Goal: Communication & Community: Answer question/provide support

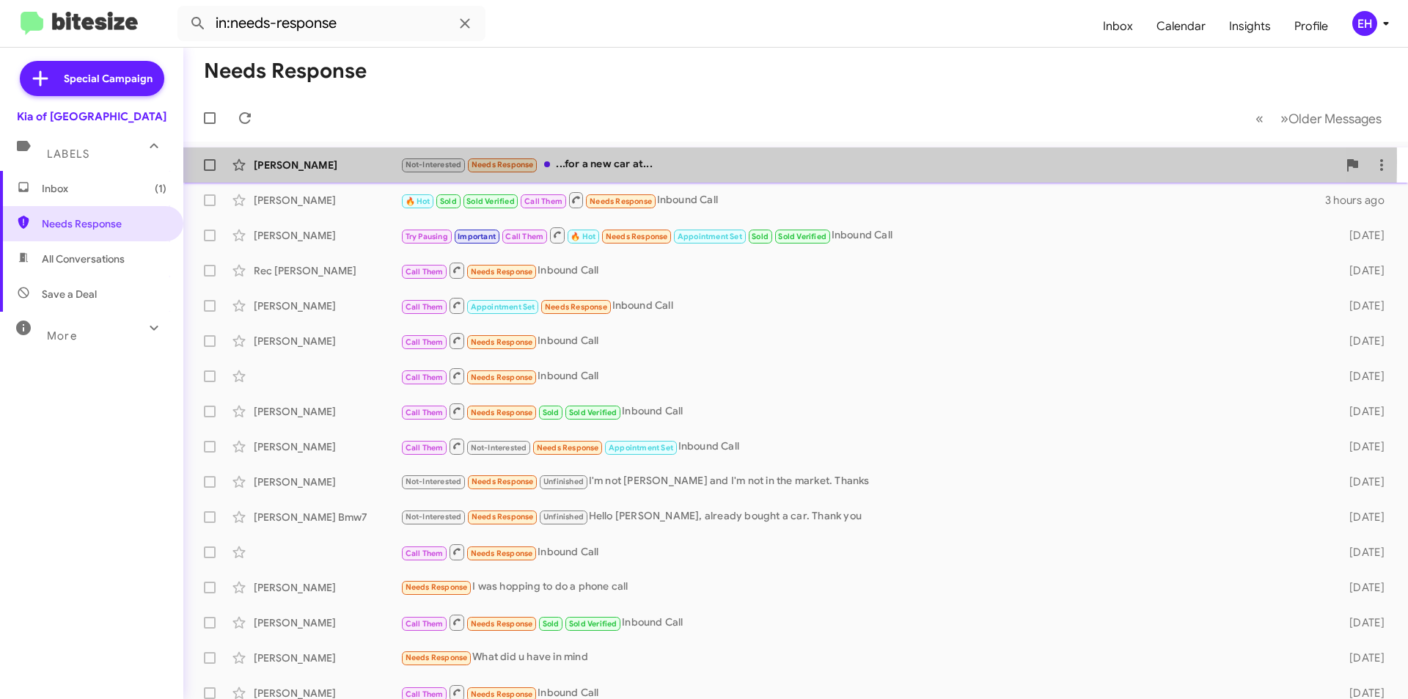
click at [626, 162] on div "Not-Interested Needs Response ...for a new car at..." at bounding box center [868, 164] width 937 height 17
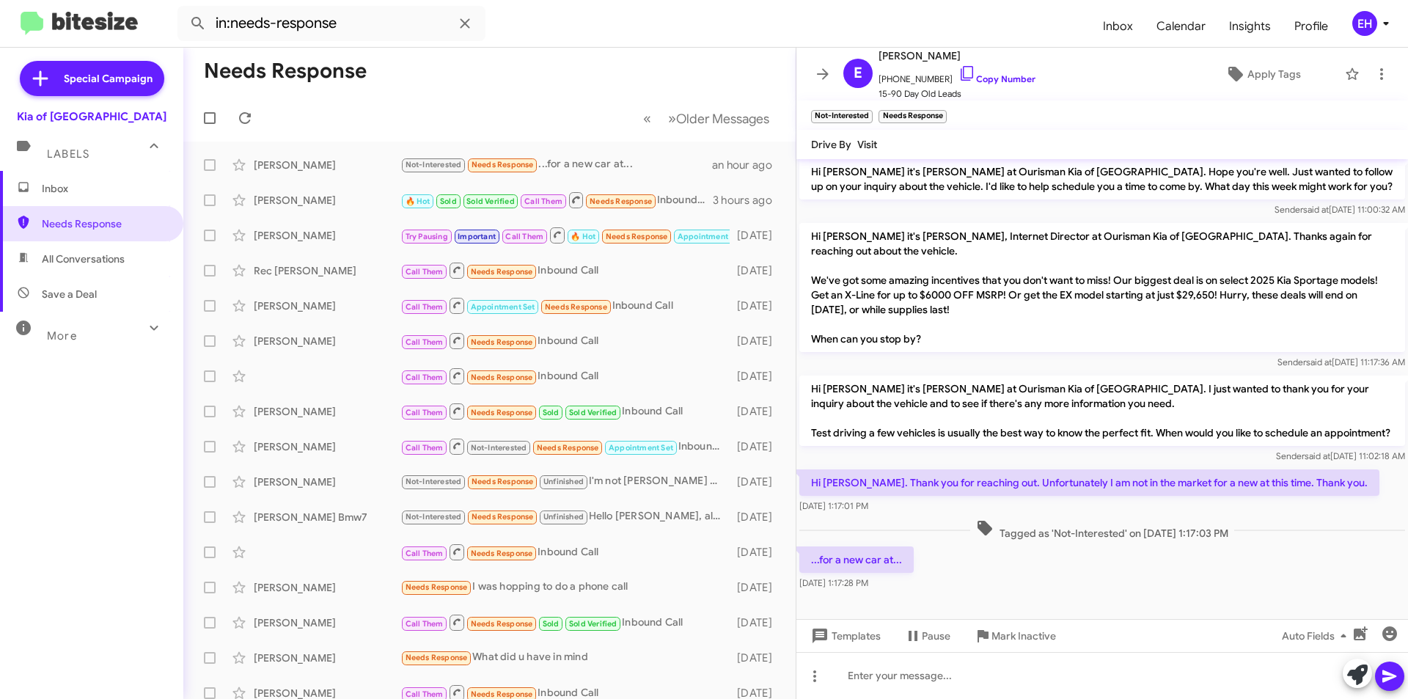
scroll to position [83, 0]
click at [1018, 639] on span "Mark Inactive" at bounding box center [1023, 635] width 65 height 26
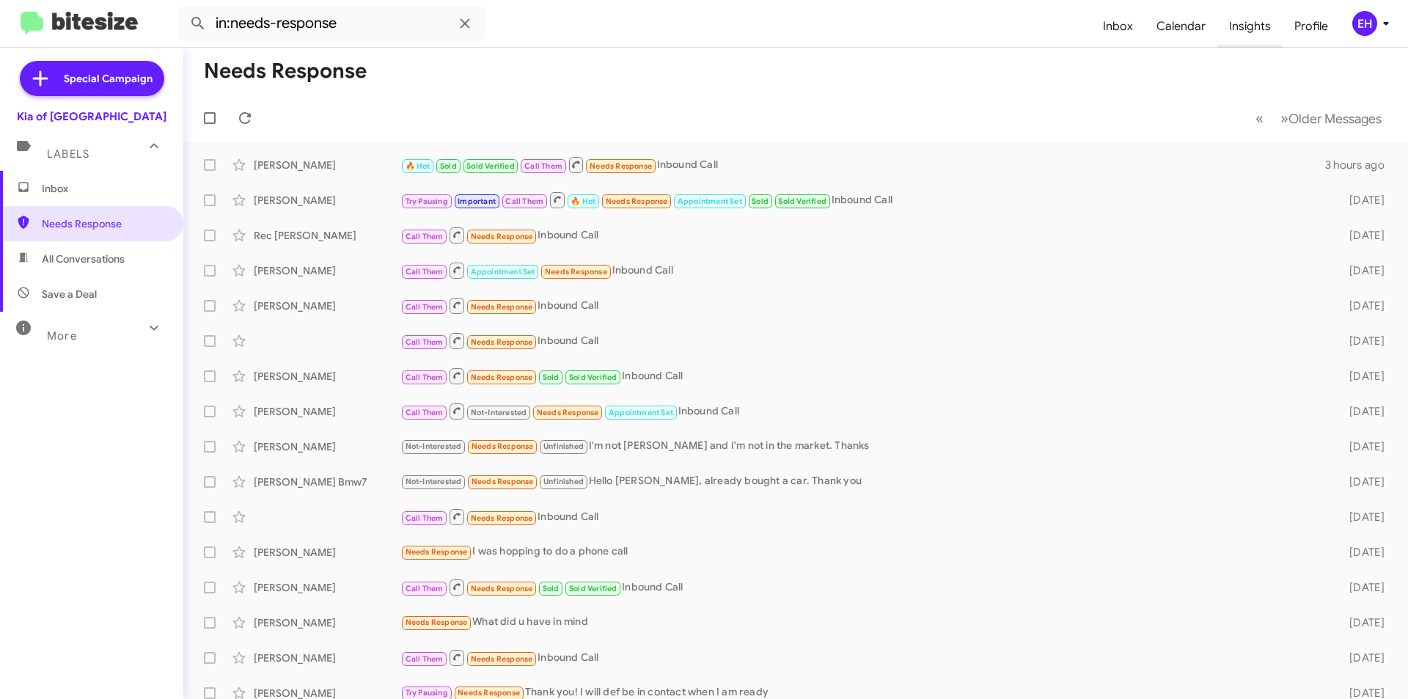
click at [1258, 29] on span "Insights" at bounding box center [1249, 26] width 65 height 43
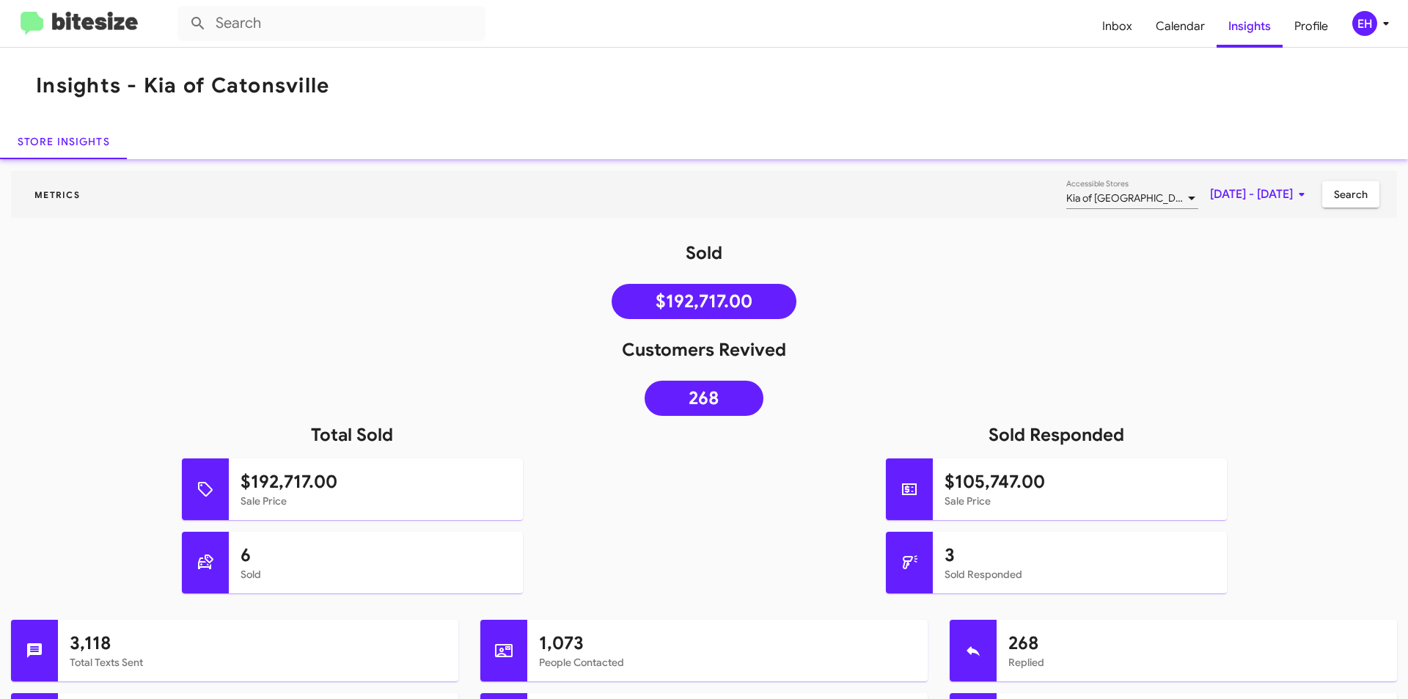
click at [59, 15] on img at bounding box center [79, 24] width 117 height 24
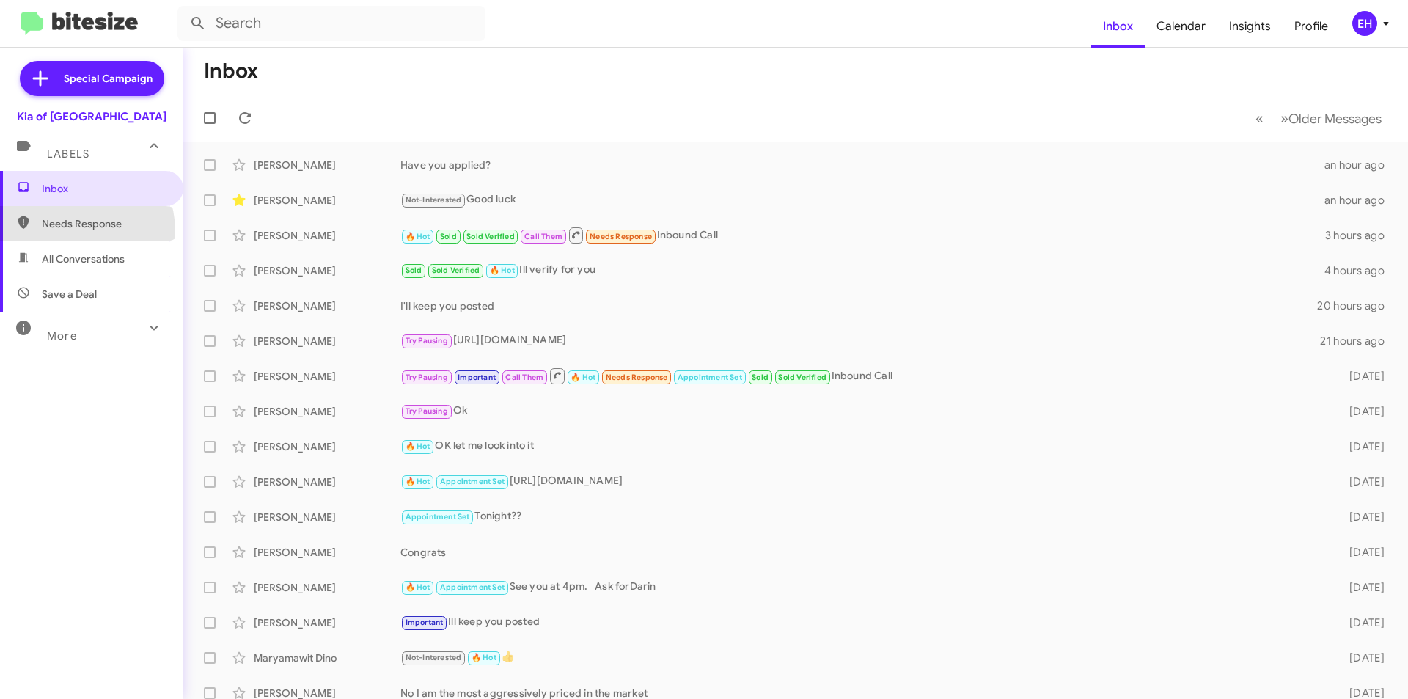
click at [73, 231] on span "Needs Response" at bounding box center [91, 223] width 183 height 35
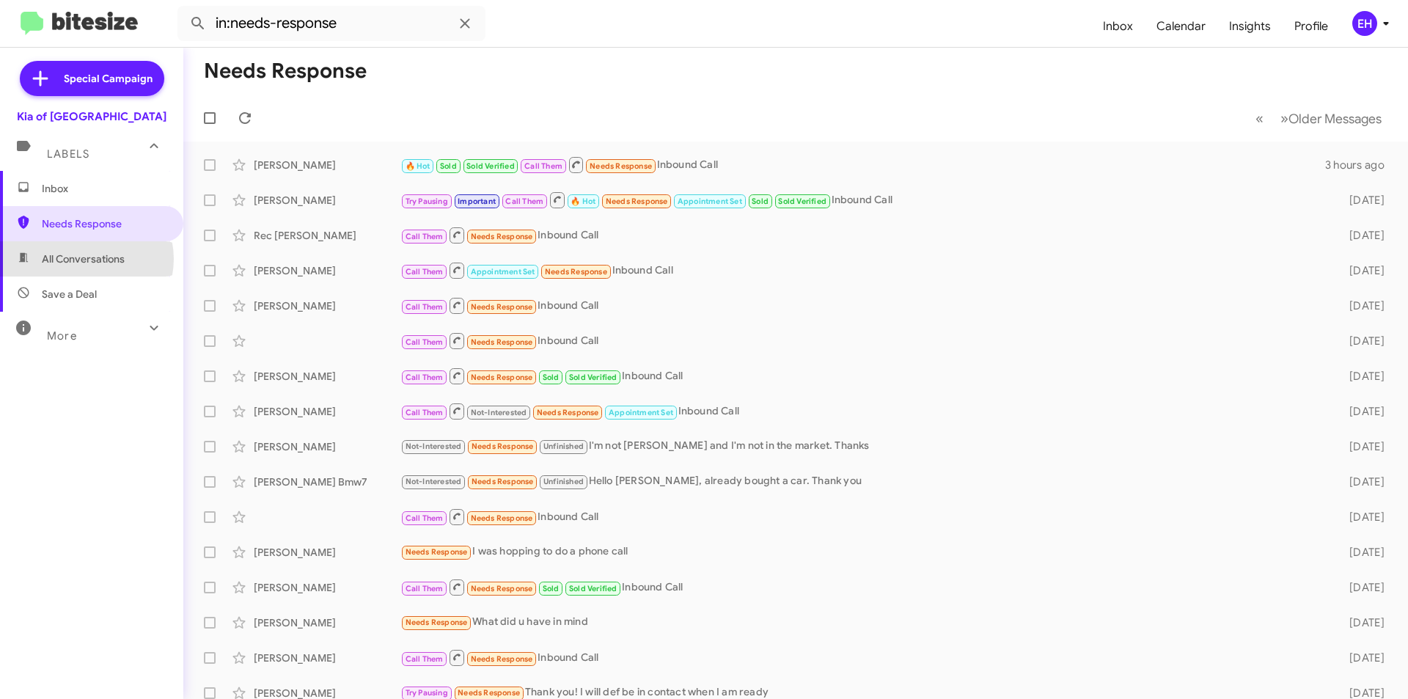
click at [85, 259] on span "All Conversations" at bounding box center [83, 258] width 83 height 15
type input "in:all-conversations"
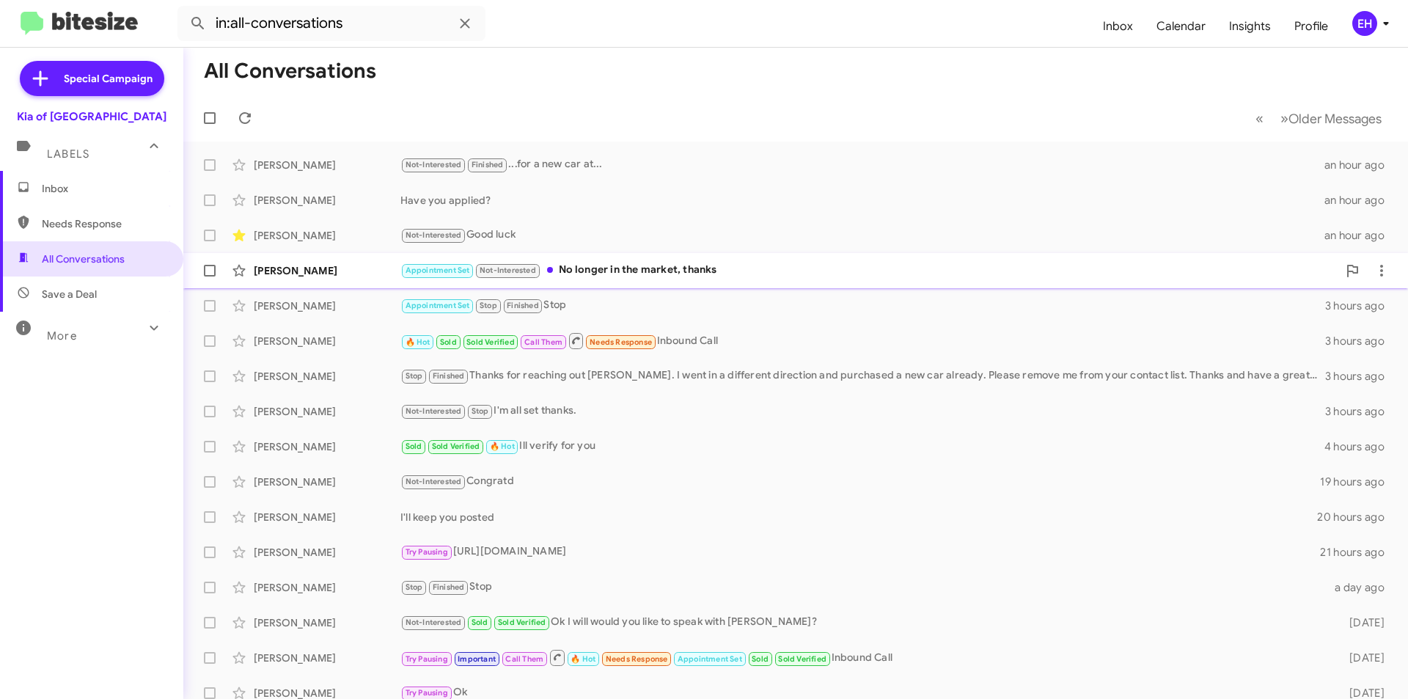
drag, startPoint x: 614, startPoint y: 270, endPoint x: 623, endPoint y: 273, distance: 9.5
click at [615, 270] on div "Appointment Set Not-Interested No longer in the market, thanks" at bounding box center [868, 270] width 937 height 17
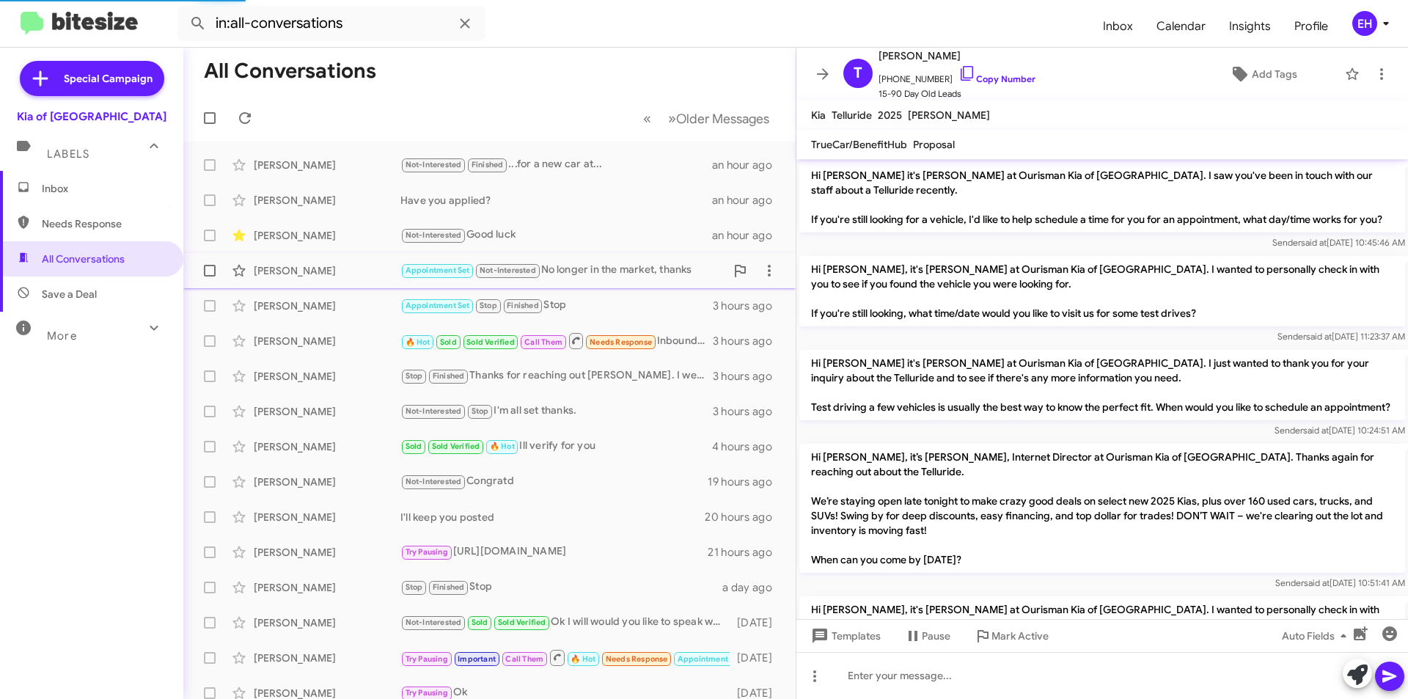
scroll to position [1600, 0]
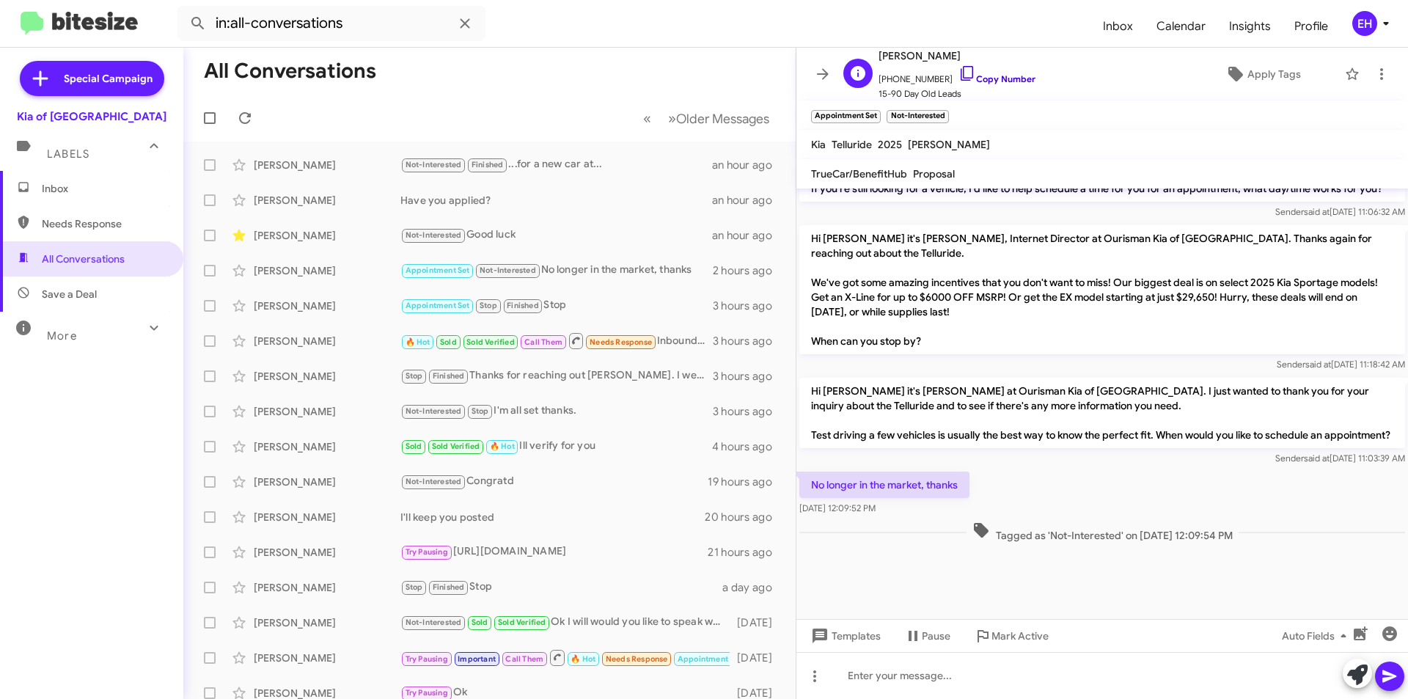
click at [993, 81] on link "Copy Number" at bounding box center [996, 78] width 77 height 11
click at [1380, 70] on icon at bounding box center [1381, 74] width 3 height 12
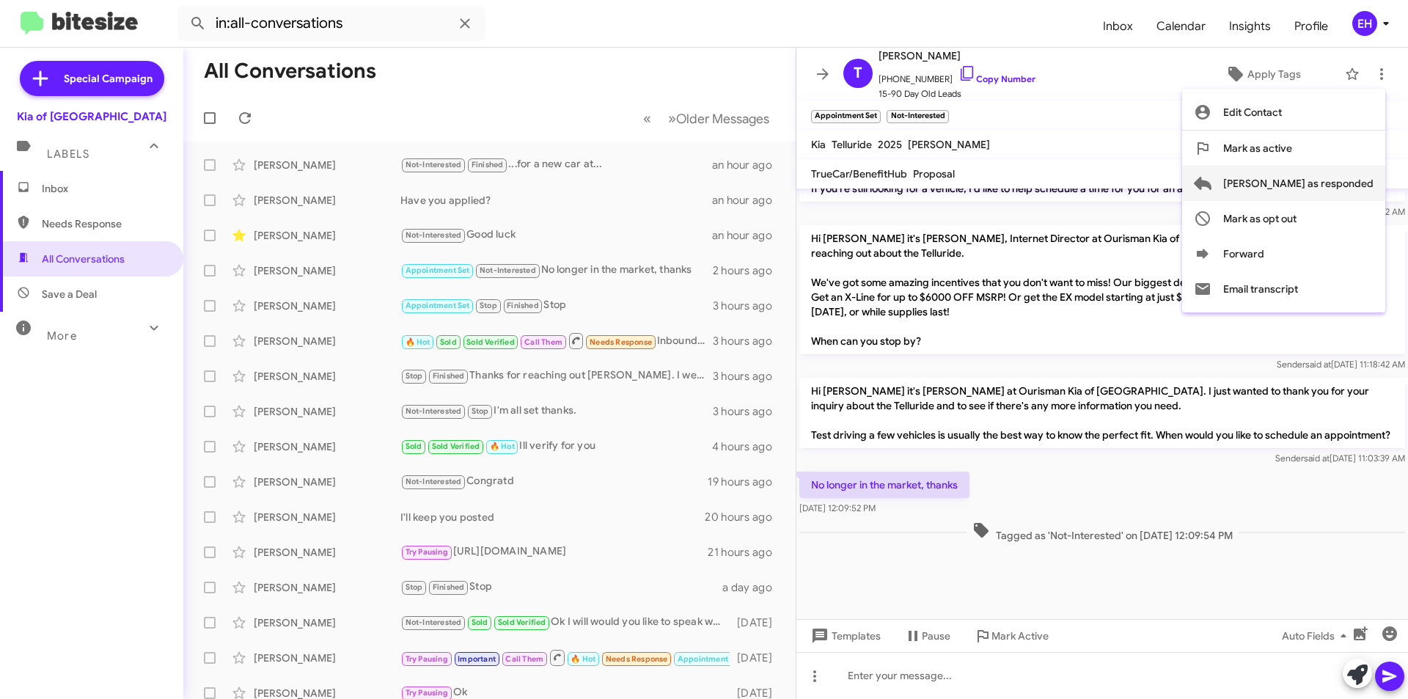
click at [1367, 180] on span "[PERSON_NAME] as responded" at bounding box center [1298, 183] width 150 height 35
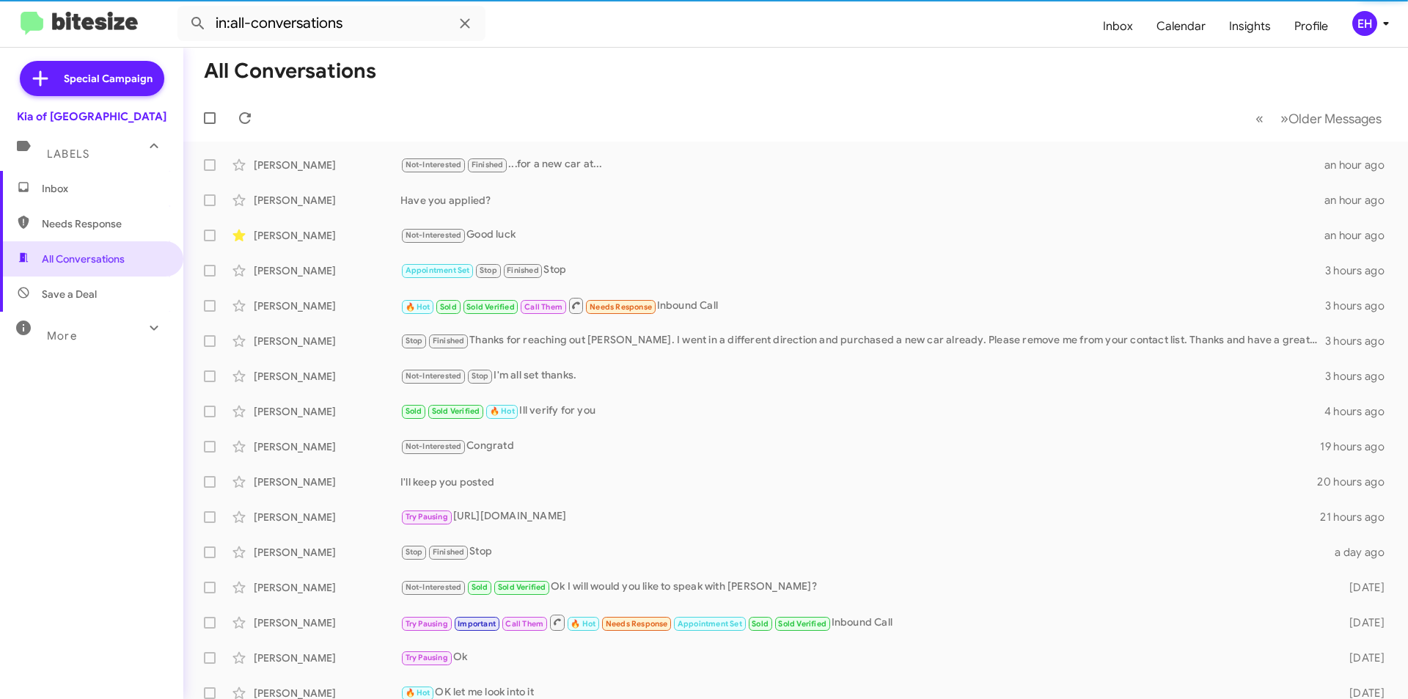
click at [100, 191] on span "Inbox" at bounding box center [104, 188] width 125 height 15
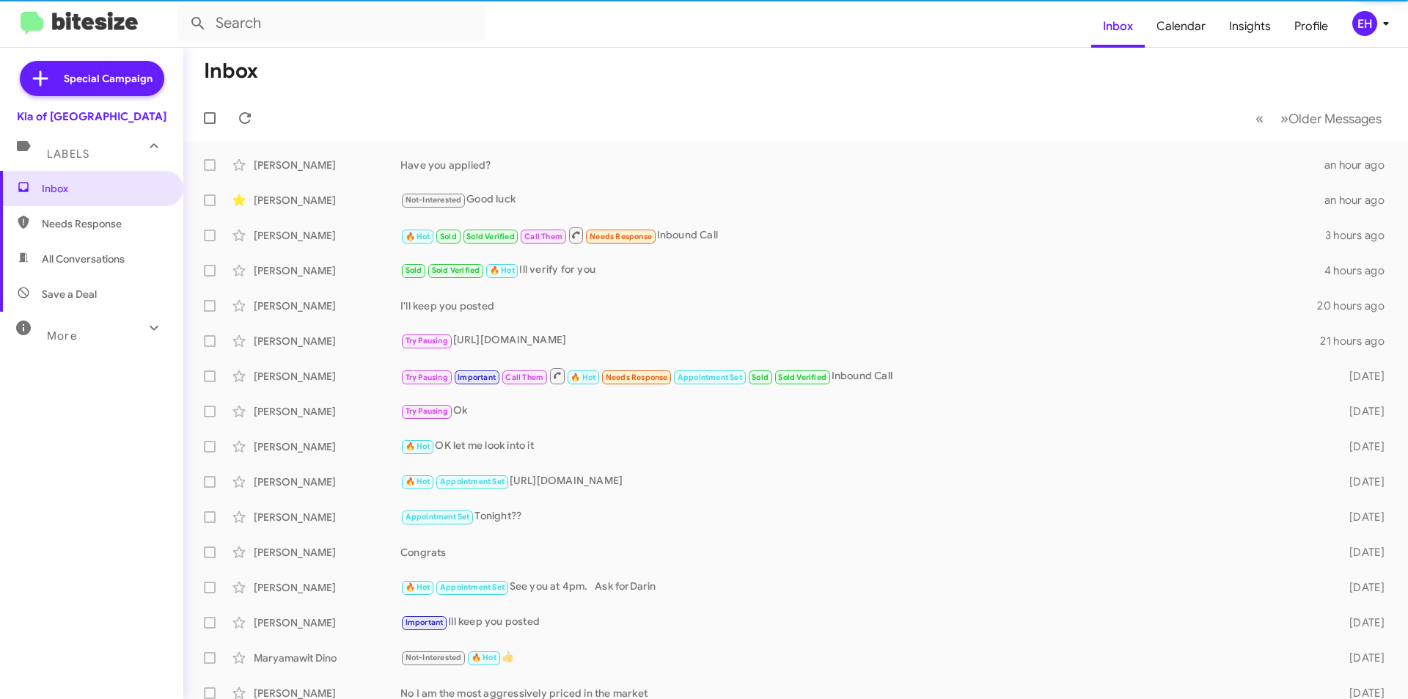
click at [90, 221] on span "Needs Response" at bounding box center [104, 223] width 125 height 15
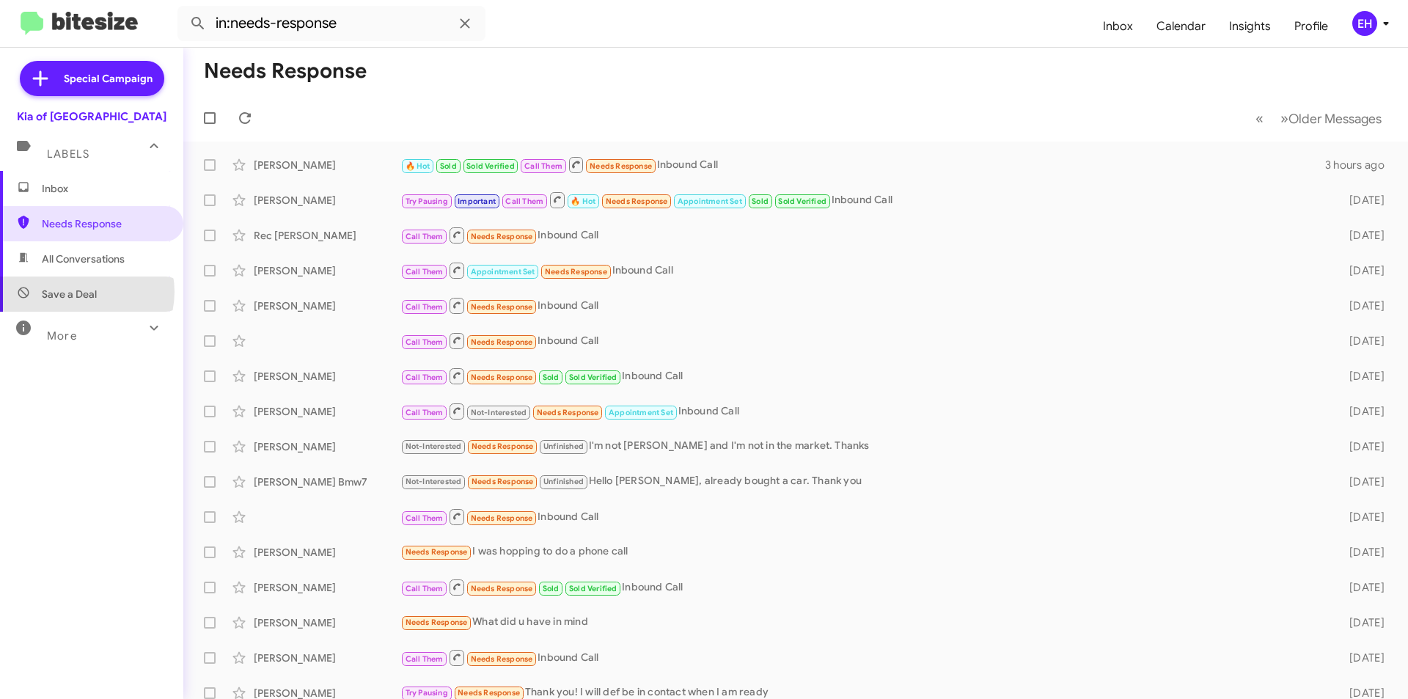
click at [83, 292] on span "Save a Deal" at bounding box center [69, 294] width 55 height 15
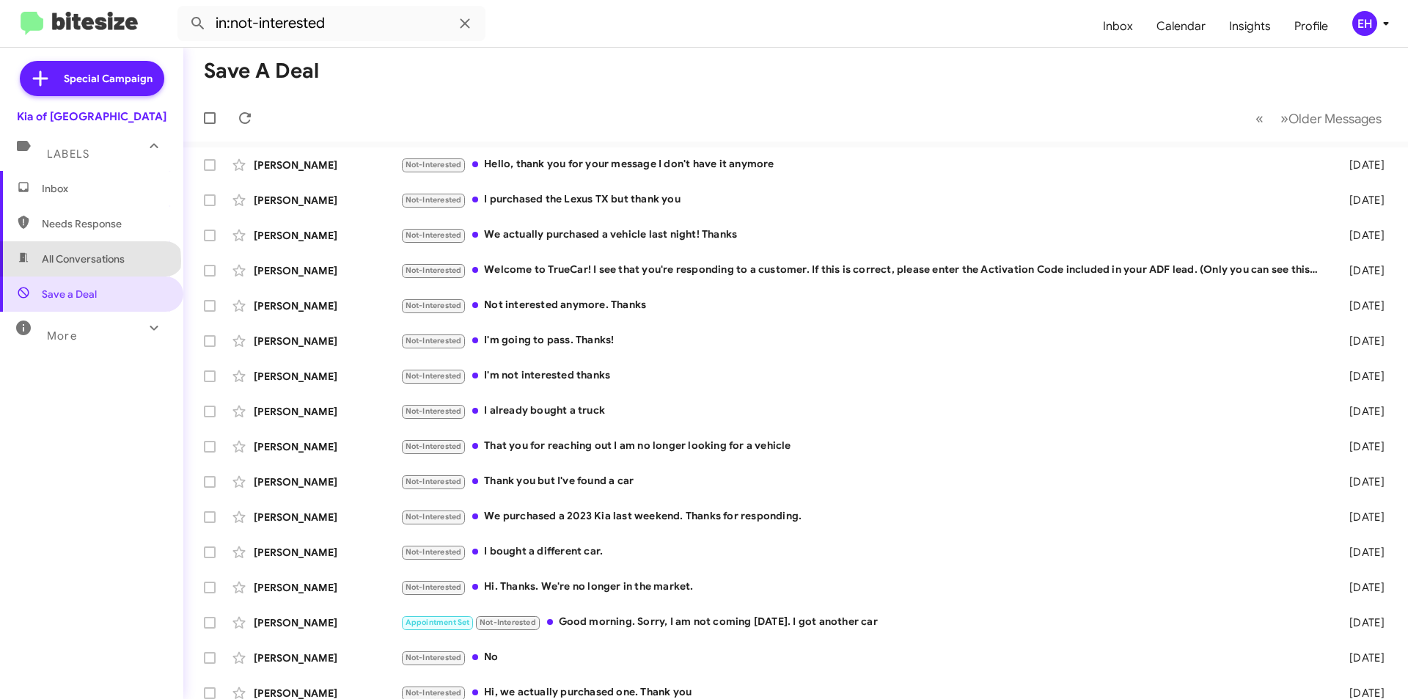
click at [89, 261] on span "All Conversations" at bounding box center [83, 258] width 83 height 15
type input "in:all-conversations"
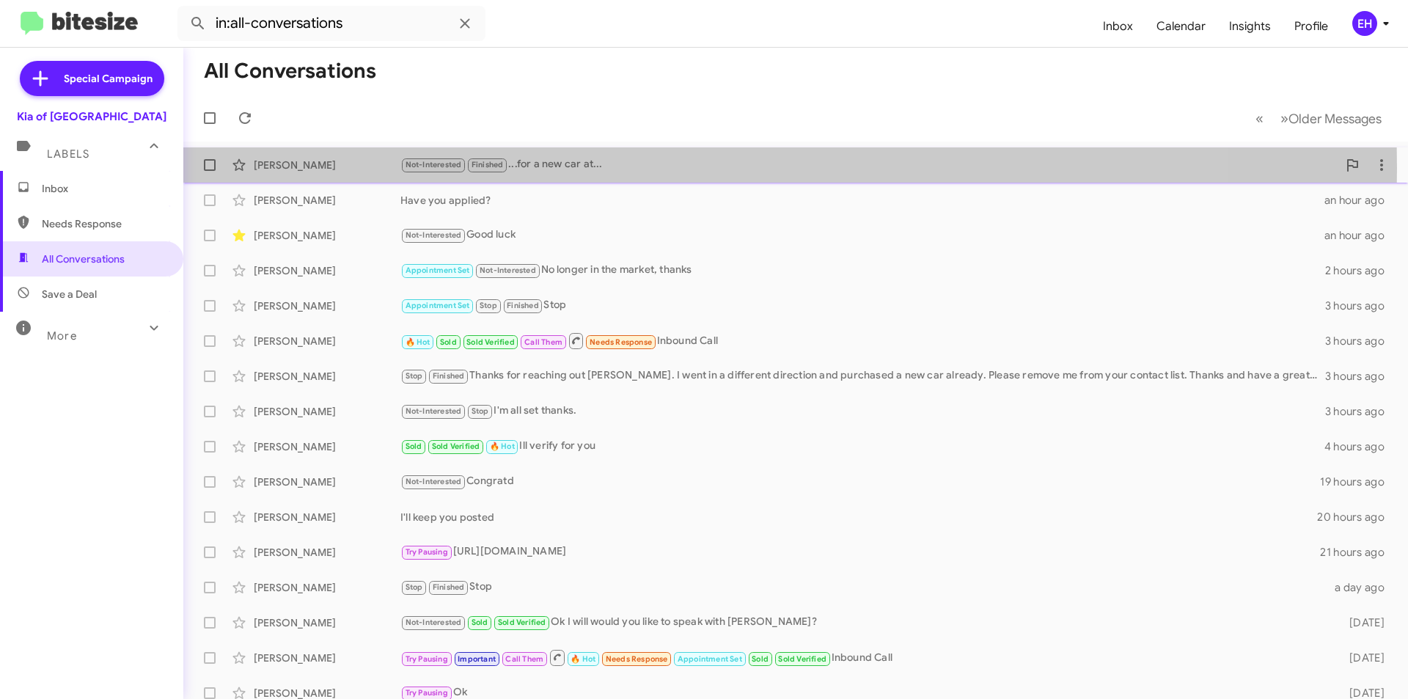
click at [567, 168] on div "Not-Interested Finished ...for a new car at..." at bounding box center [868, 164] width 937 height 17
